Goal: Use online tool/utility

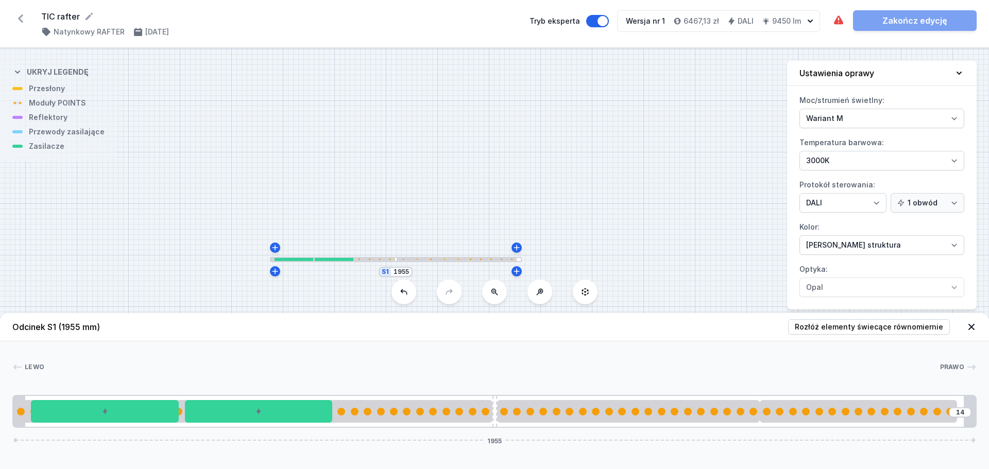
select select "M"
select select "3000"
select select "4"
select select "2"
click at [632, 198] on div "S1 1955" at bounding box center [494, 258] width 989 height 421
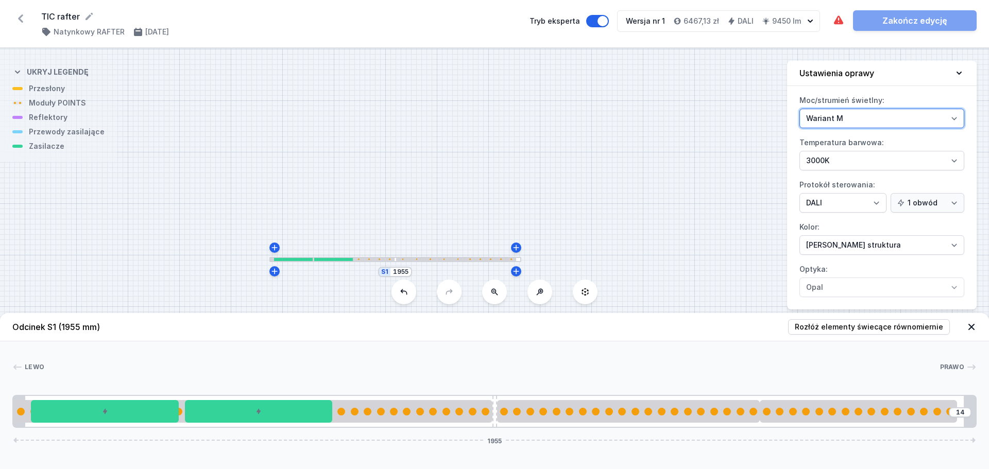
click at [956, 116] on select "Wariant L Wariant M" at bounding box center [881, 119] width 165 height 20
select select "L"
click at [799, 109] on select "Wariant L Wariant M" at bounding box center [881, 119] width 165 height 20
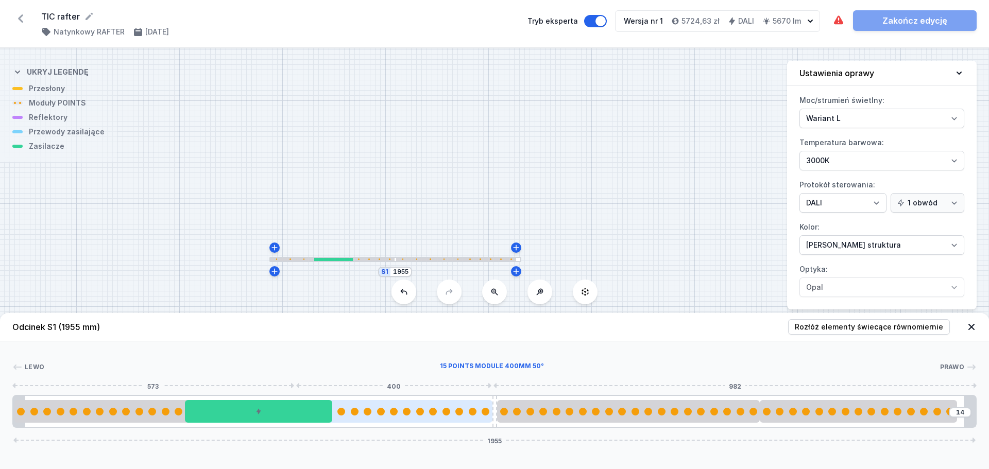
click at [357, 413] on div at bounding box center [355, 412] width 8 height 8
select select "2876"
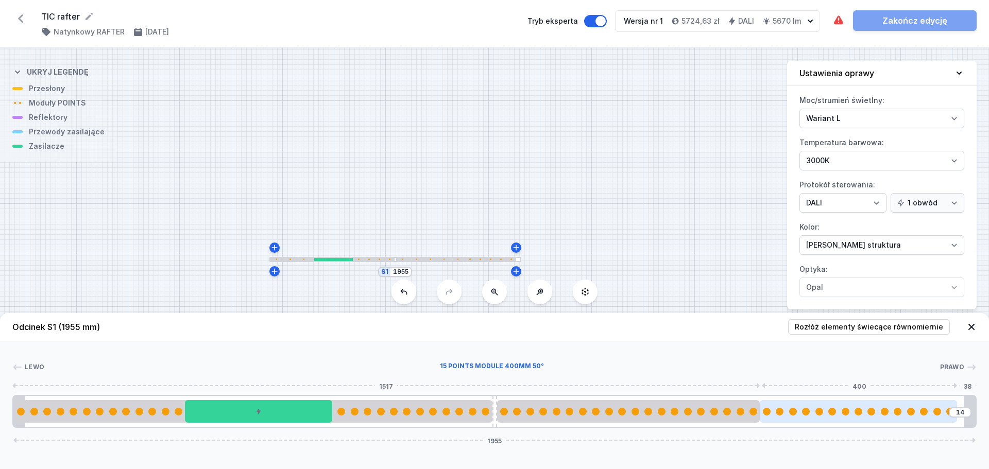
click at [801, 413] on div at bounding box center [858, 412] width 197 height 8
select select "2876"
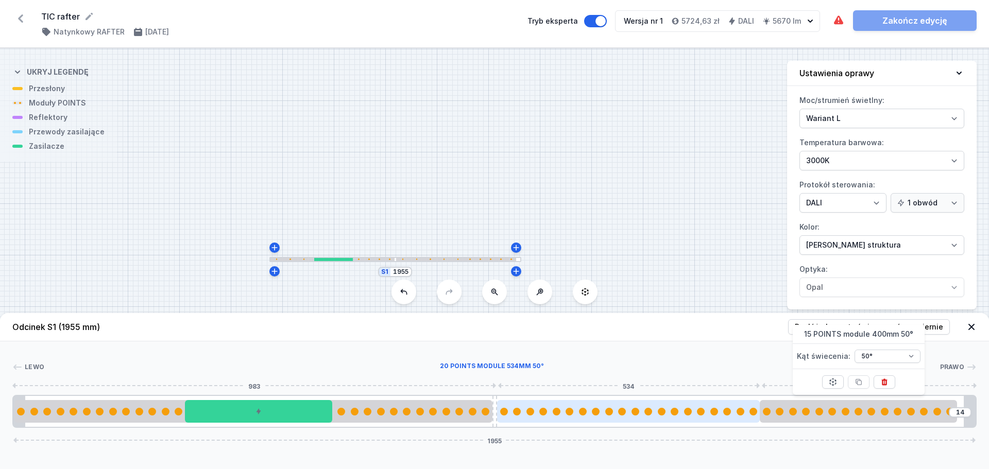
click at [592, 411] on div at bounding box center [596, 412] width 8 height 8
select select "2888"
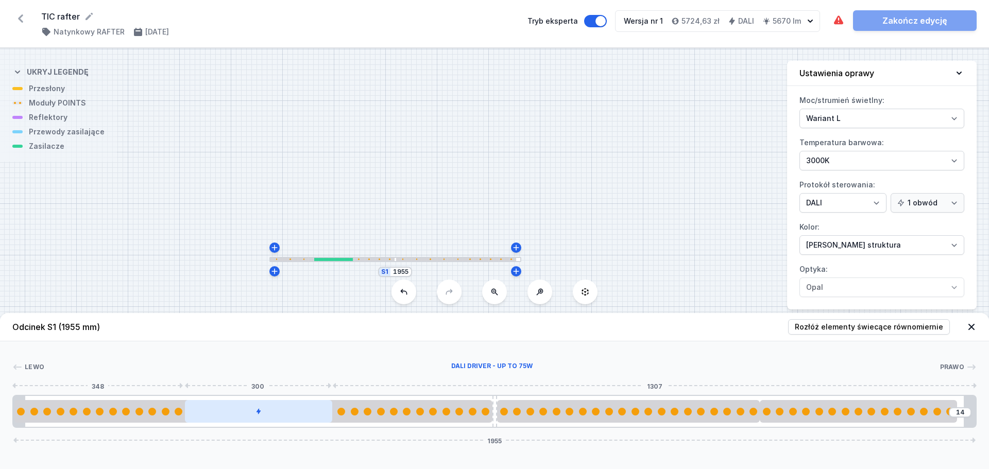
click at [229, 413] on div at bounding box center [259, 411] width 148 height 23
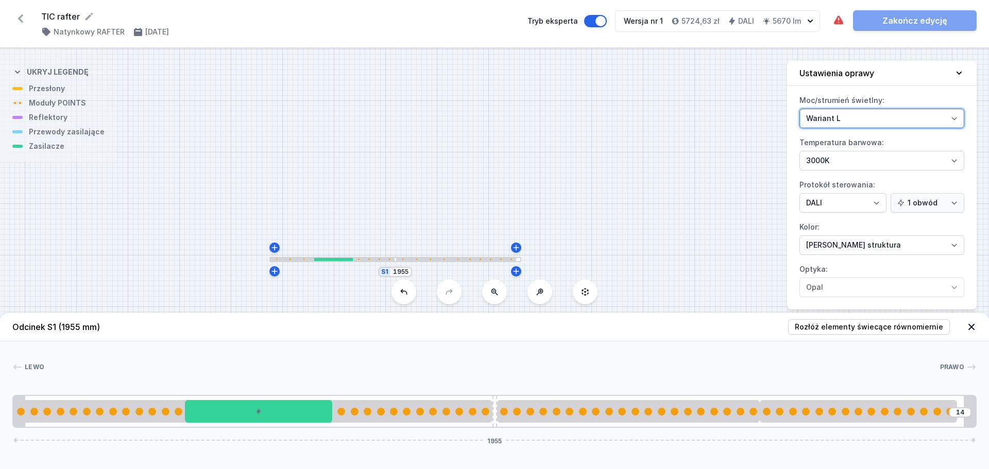
click at [954, 118] on select "Wariant L Wariant M" at bounding box center [881, 119] width 165 height 20
click at [799, 109] on select "Wariant L Wariant M" at bounding box center [881, 119] width 165 height 20
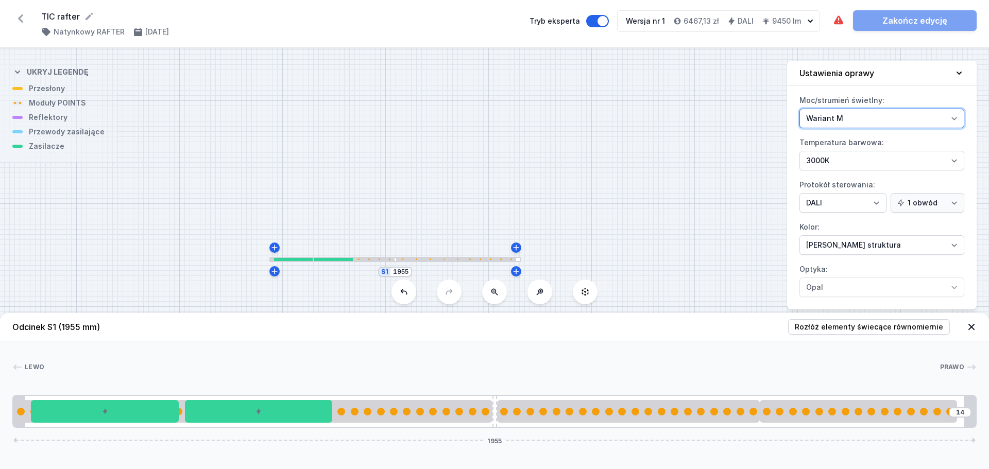
click at [954, 121] on select "Wariant L Wariant M" at bounding box center [881, 119] width 165 height 20
select select "L"
click at [799, 109] on select "Wariant L Wariant M" at bounding box center [881, 119] width 165 height 20
